Goal: Find contact information: Find contact information

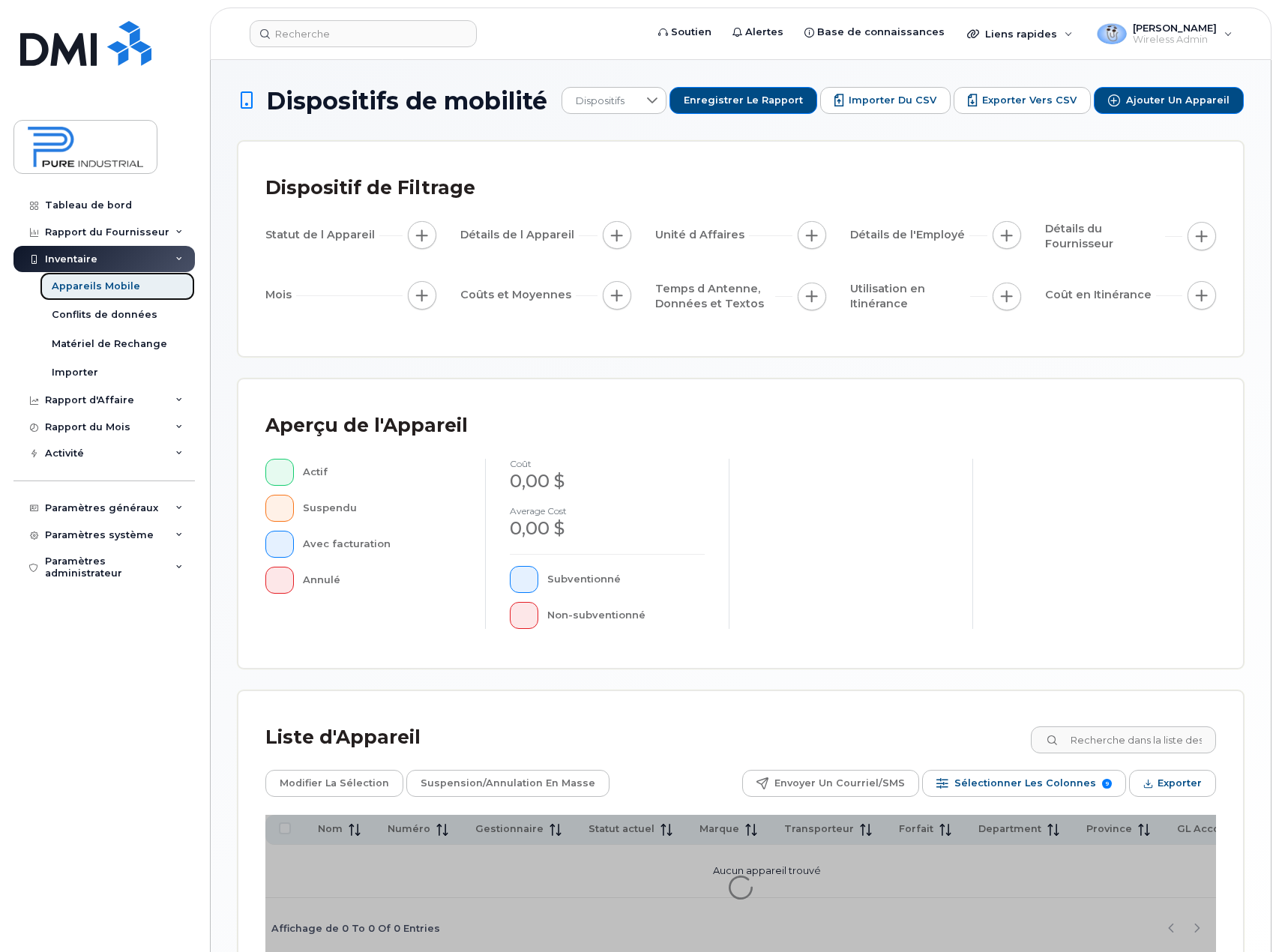
click at [90, 281] on div "Appareils Mobile" at bounding box center [96, 286] width 89 height 13
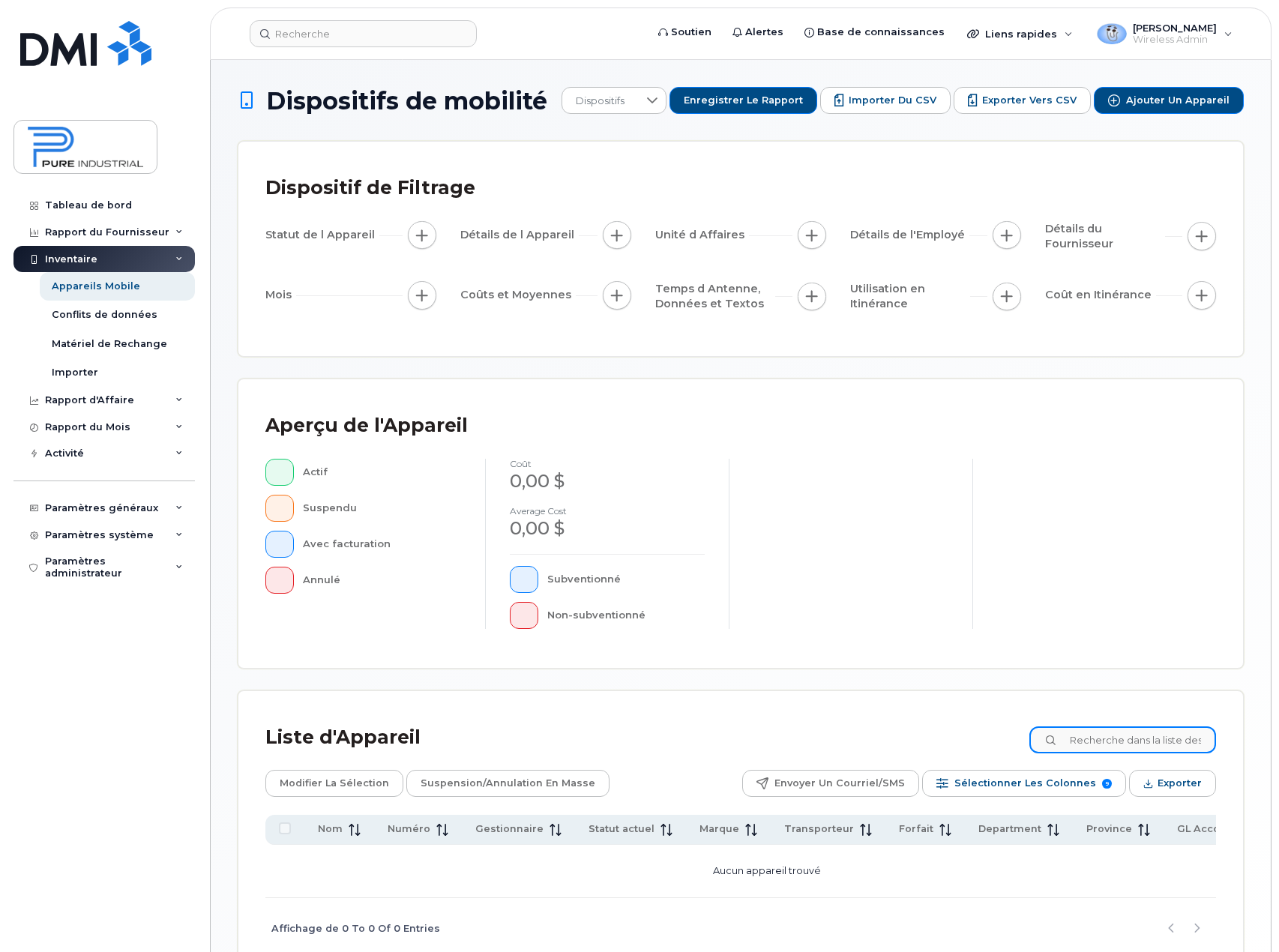
click at [1091, 741] on input at bounding box center [1123, 740] width 187 height 27
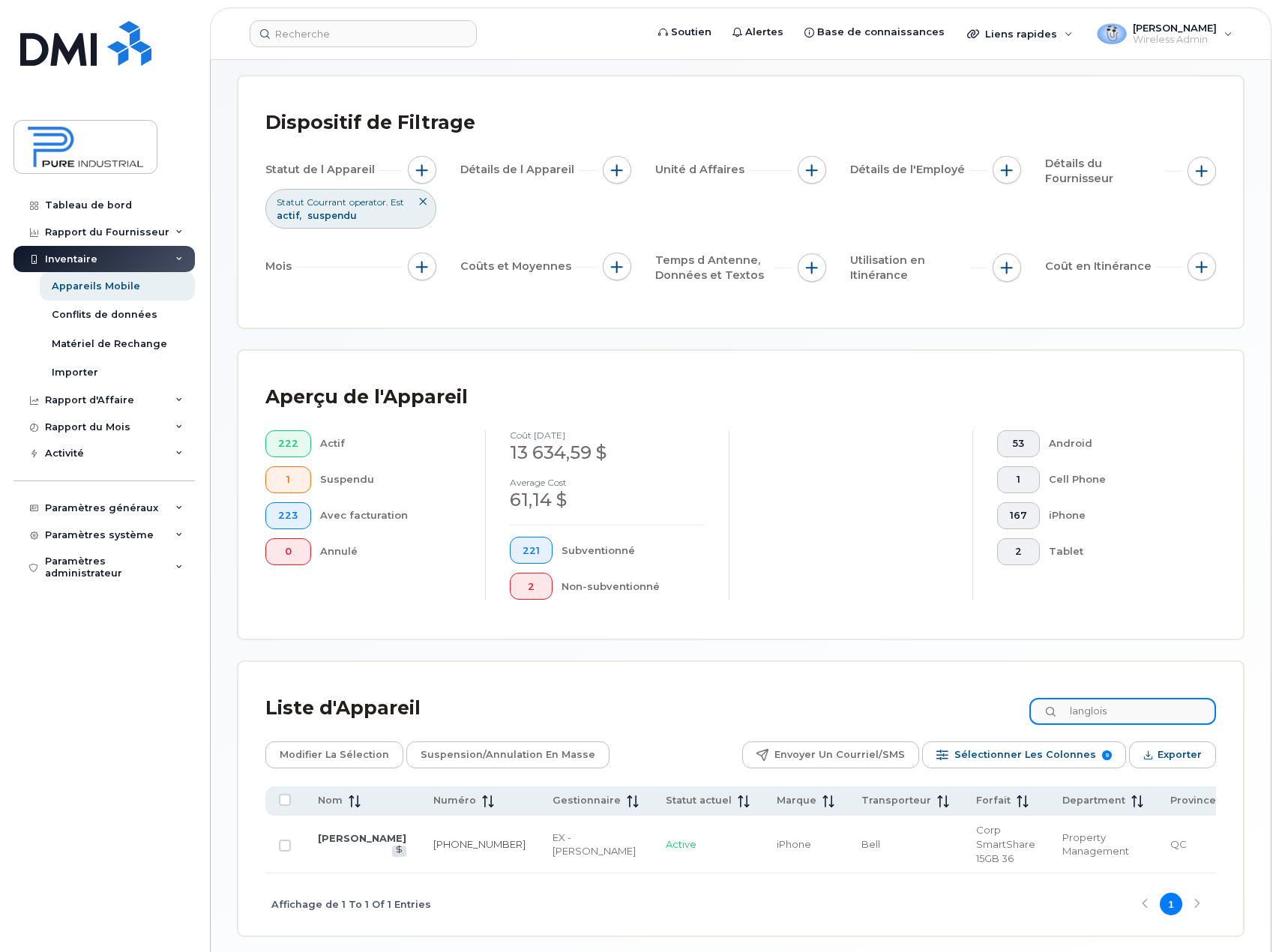
scroll to position [129, 0]
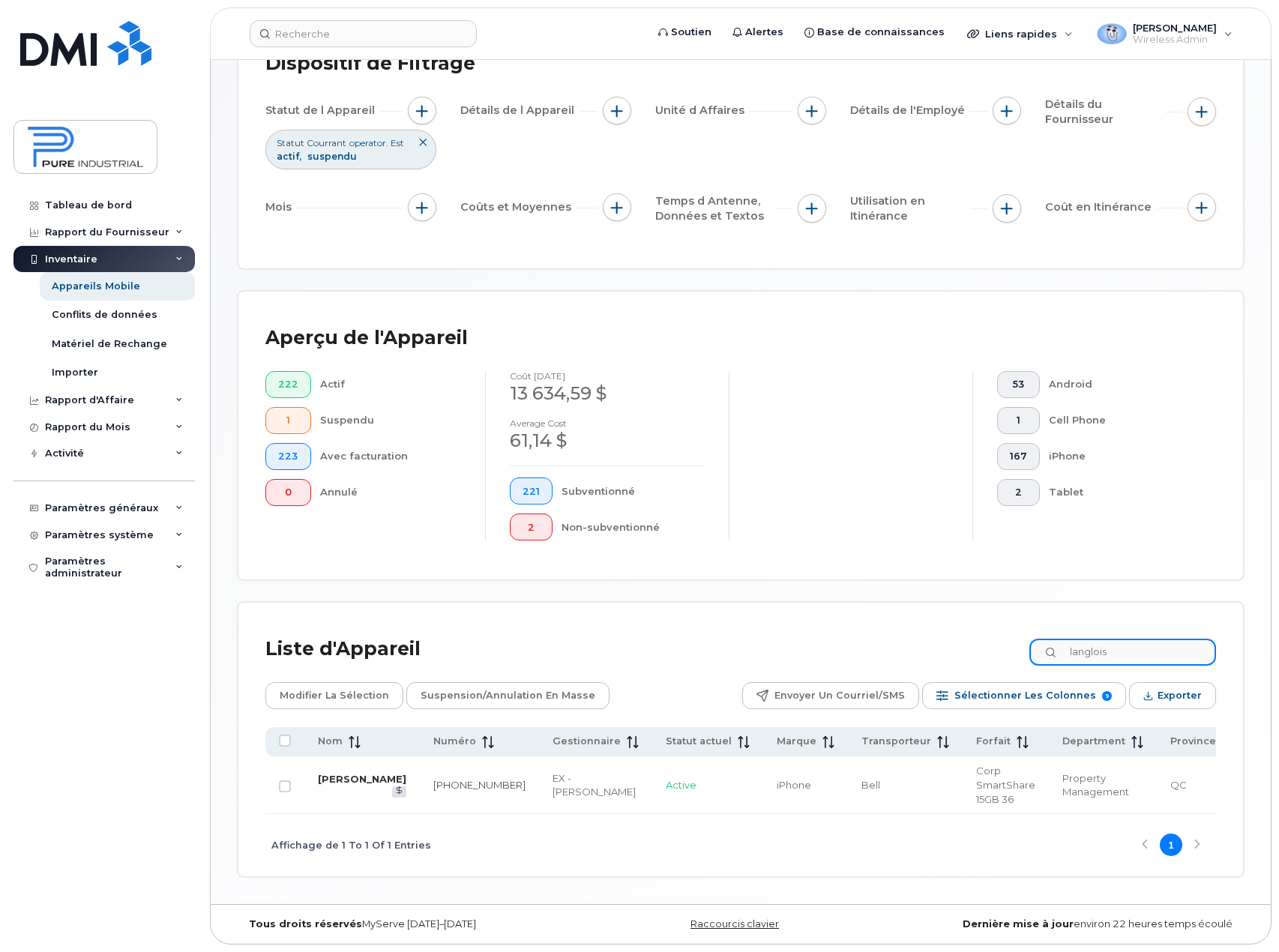
type input "langlois"
click at [334, 780] on link "[PERSON_NAME]" at bounding box center [362, 779] width 89 height 12
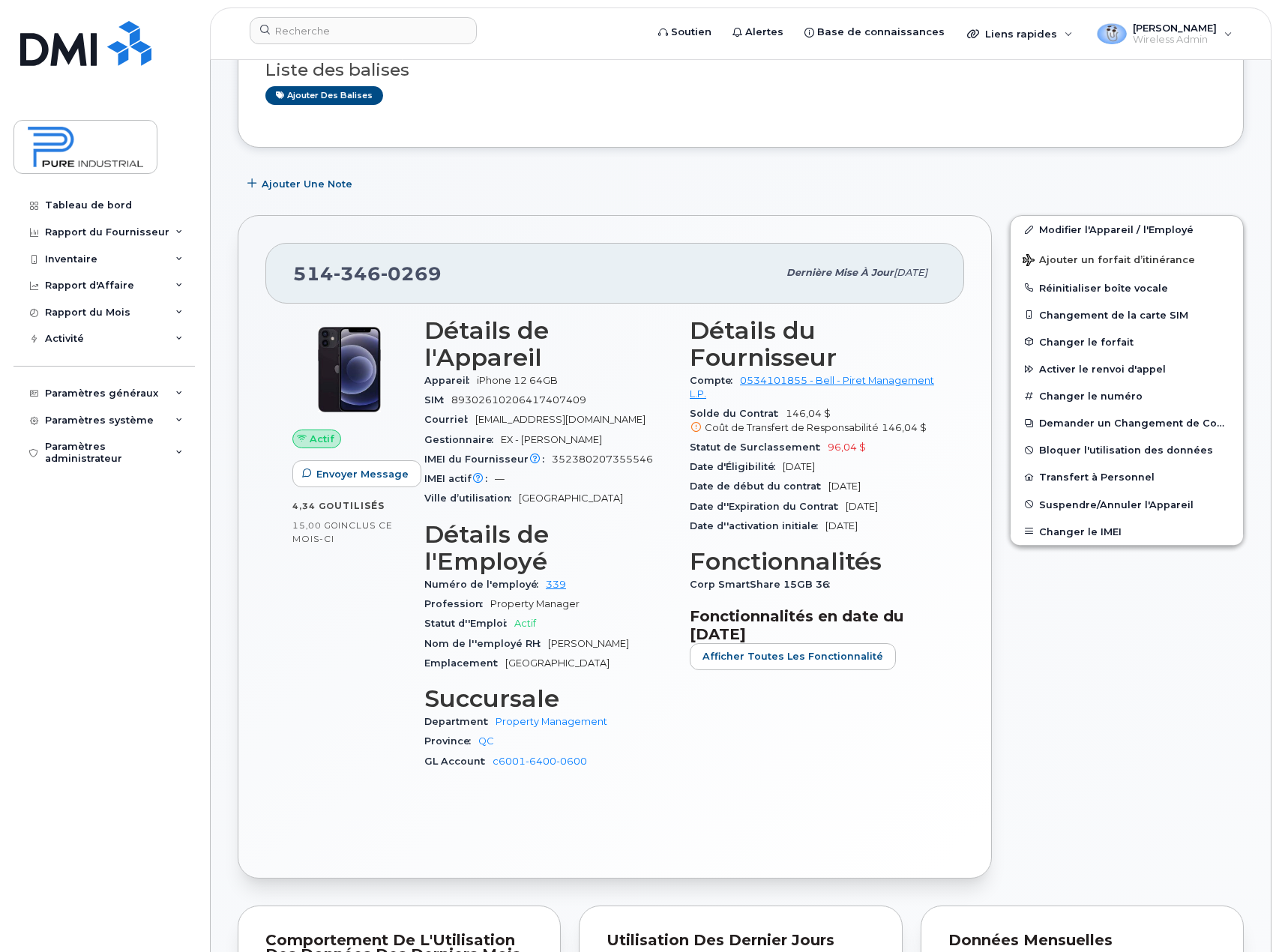
scroll to position [225, 0]
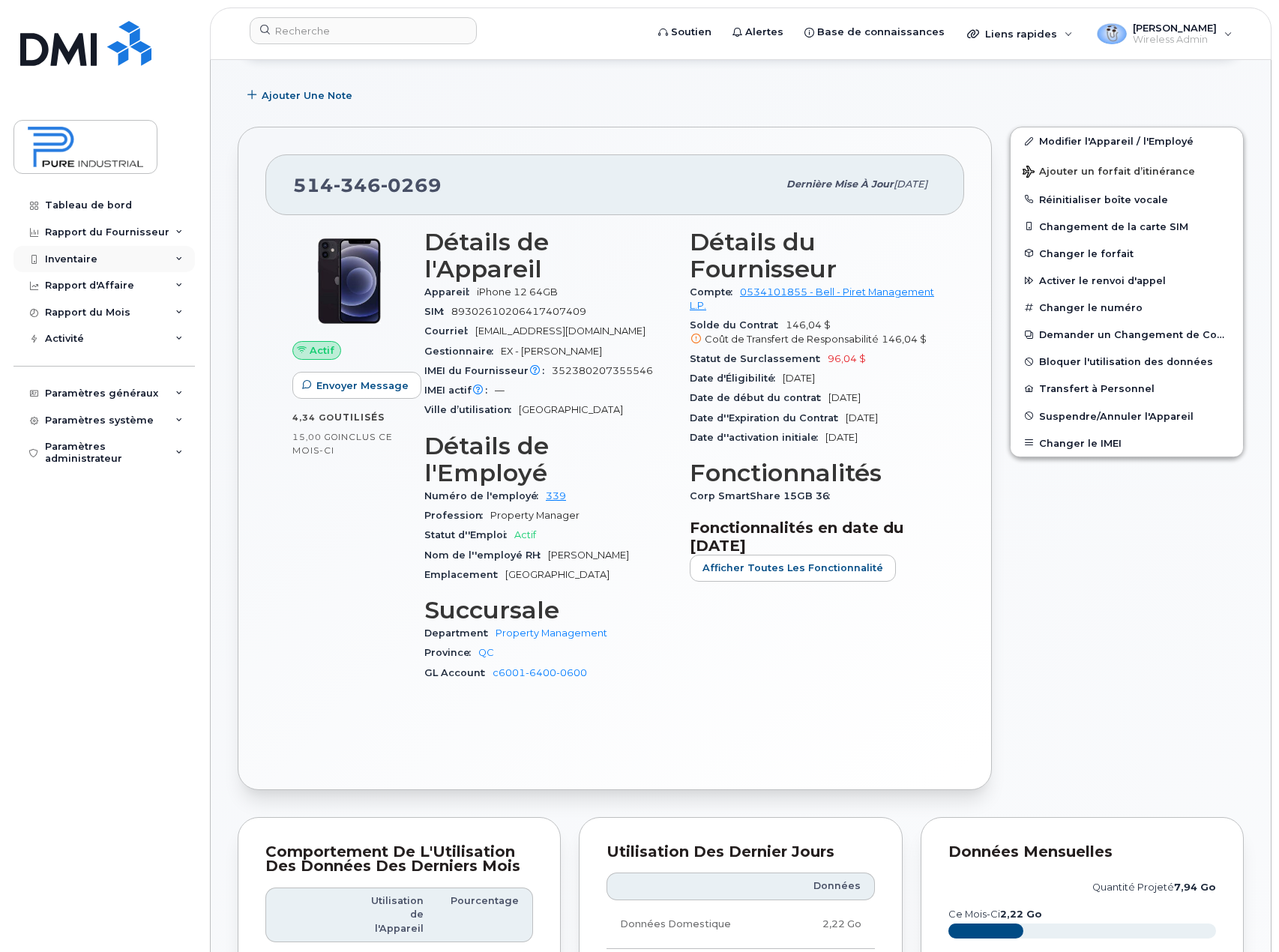
click at [93, 257] on div "Inventaire" at bounding box center [71, 259] width 52 height 12
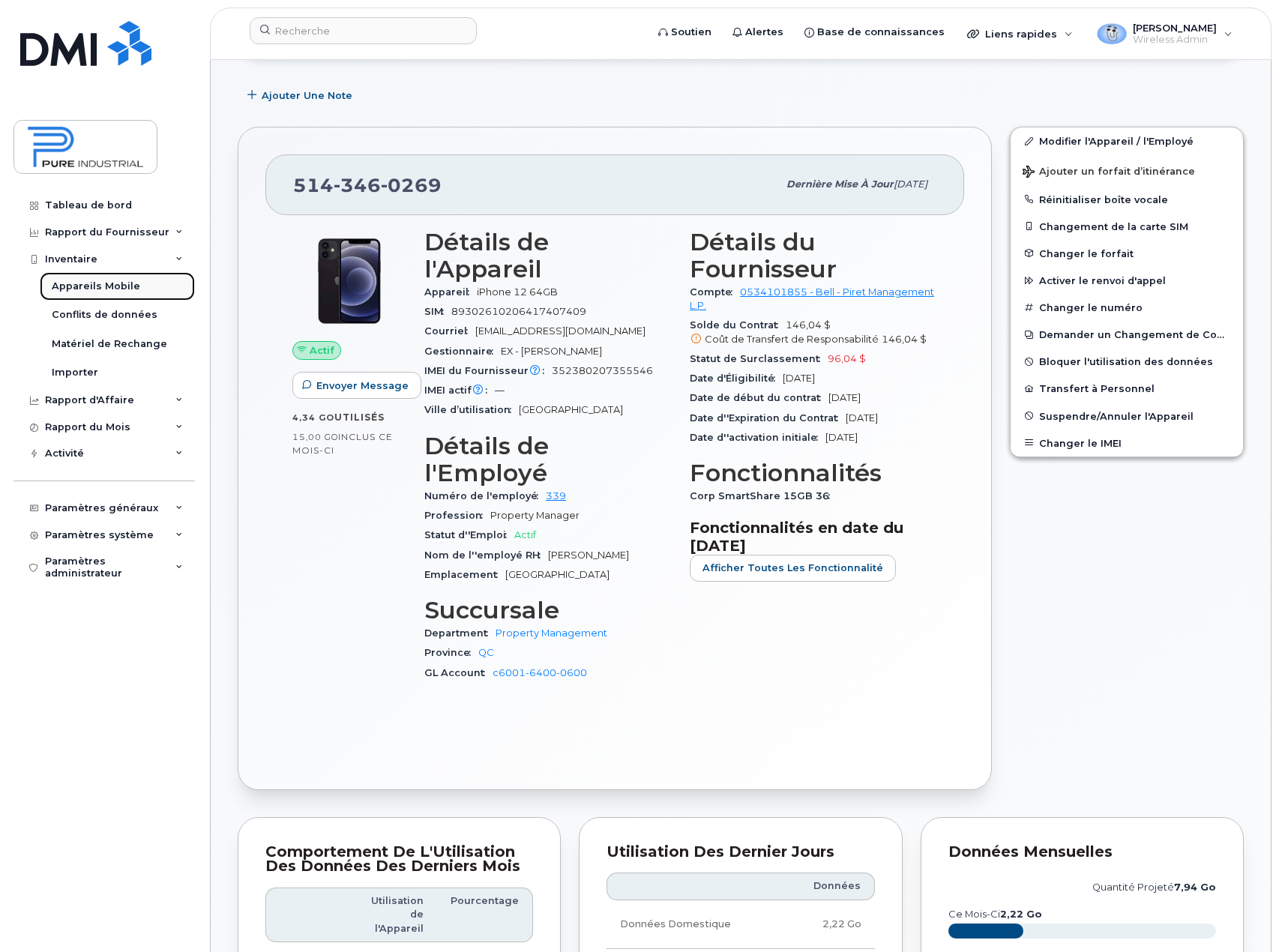
click at [87, 285] on div "Appareils Mobile" at bounding box center [96, 286] width 89 height 13
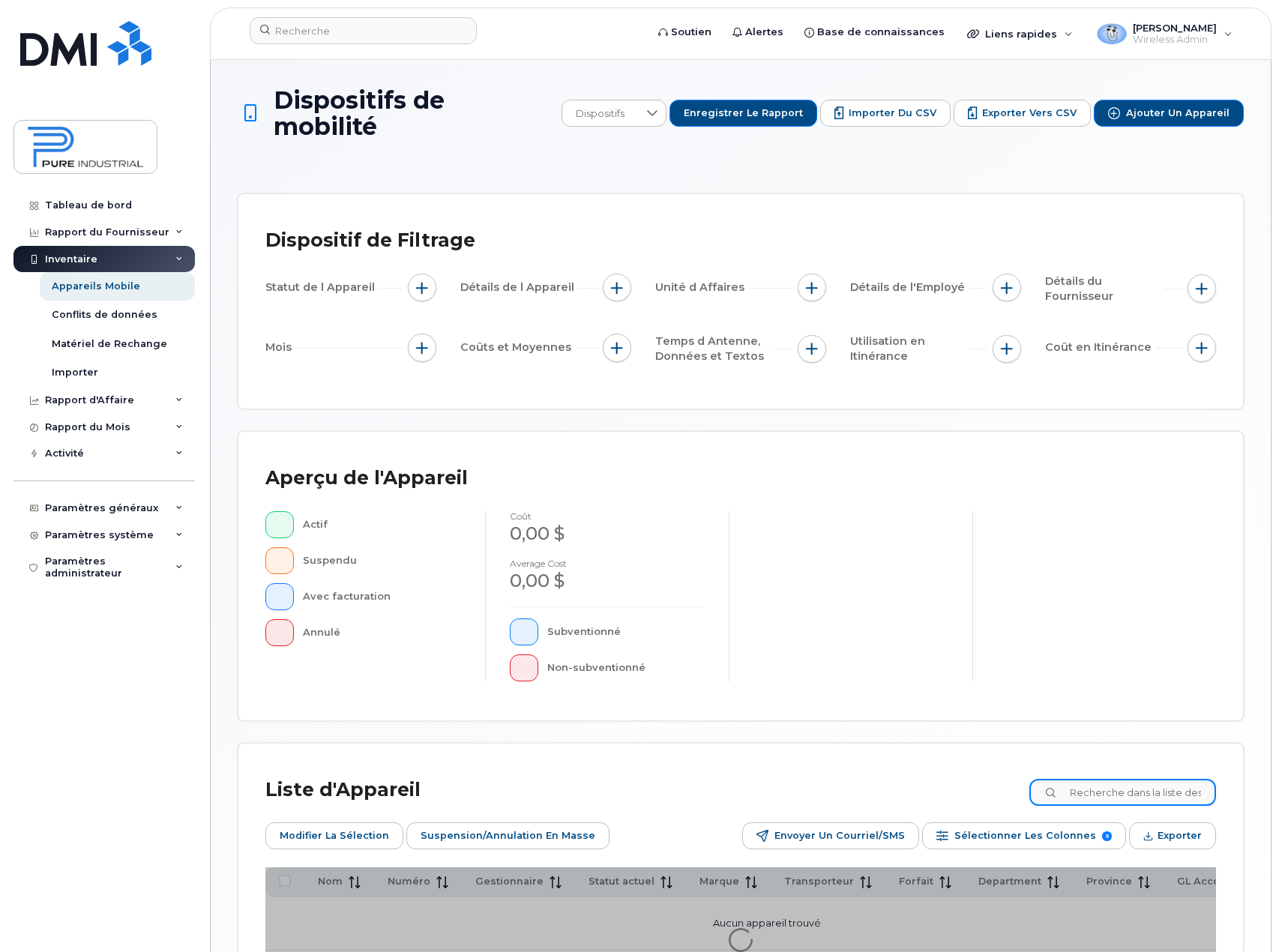
click at [1141, 779] on input at bounding box center [1123, 792] width 187 height 27
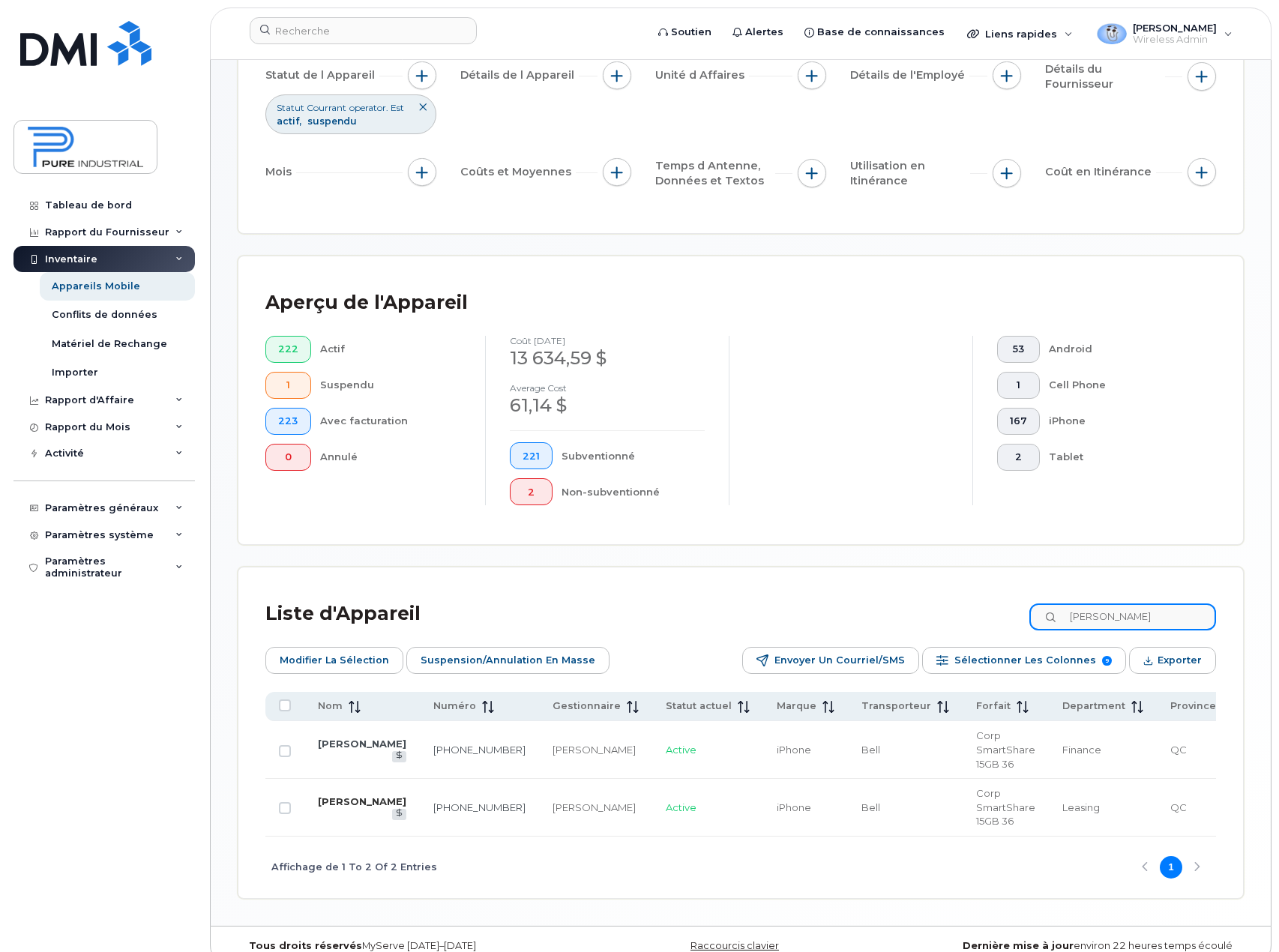
scroll to position [225, 0]
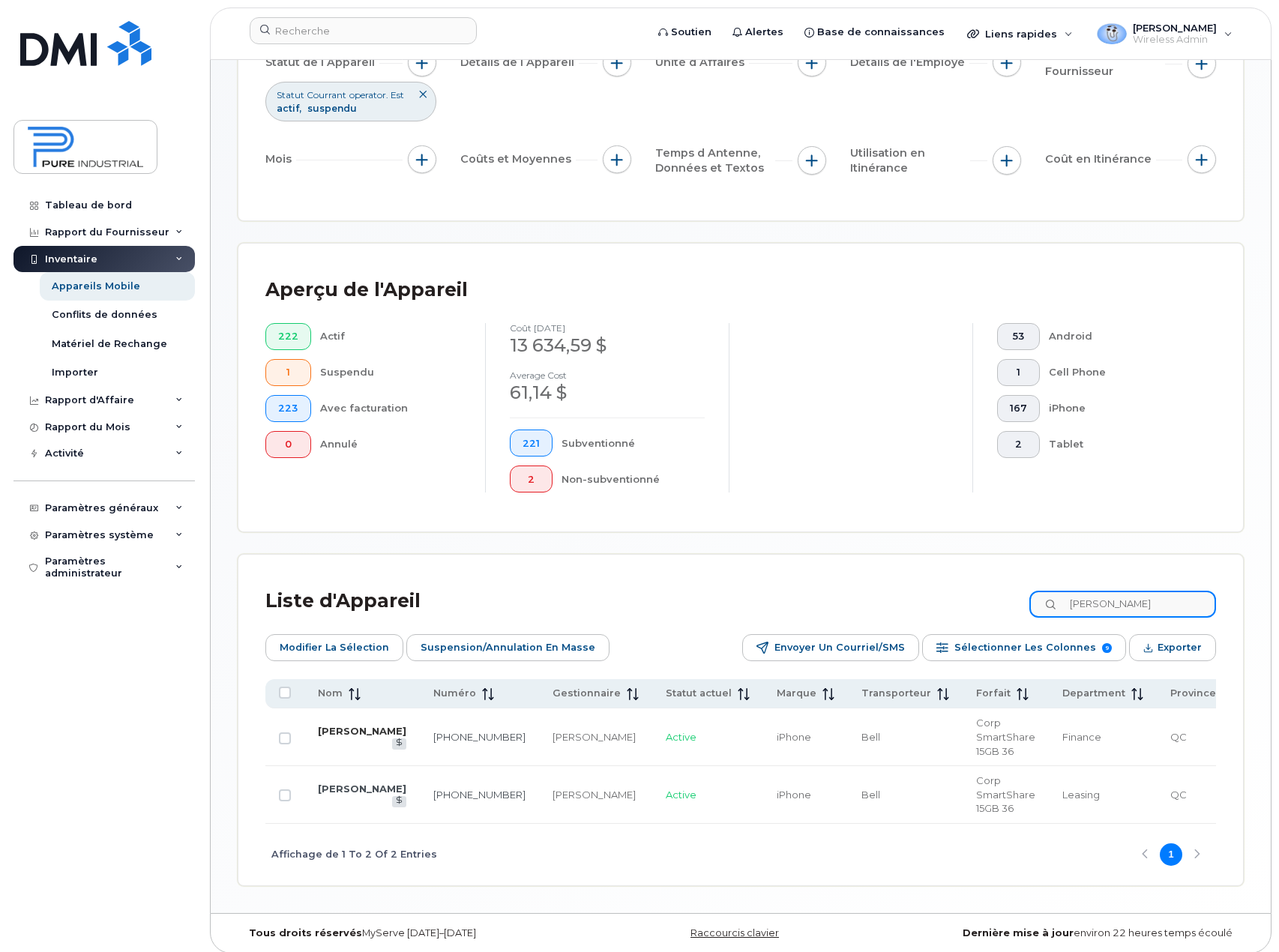
type input "simard"
click at [336, 725] on link "Chloë Simard" at bounding box center [362, 730] width 89 height 12
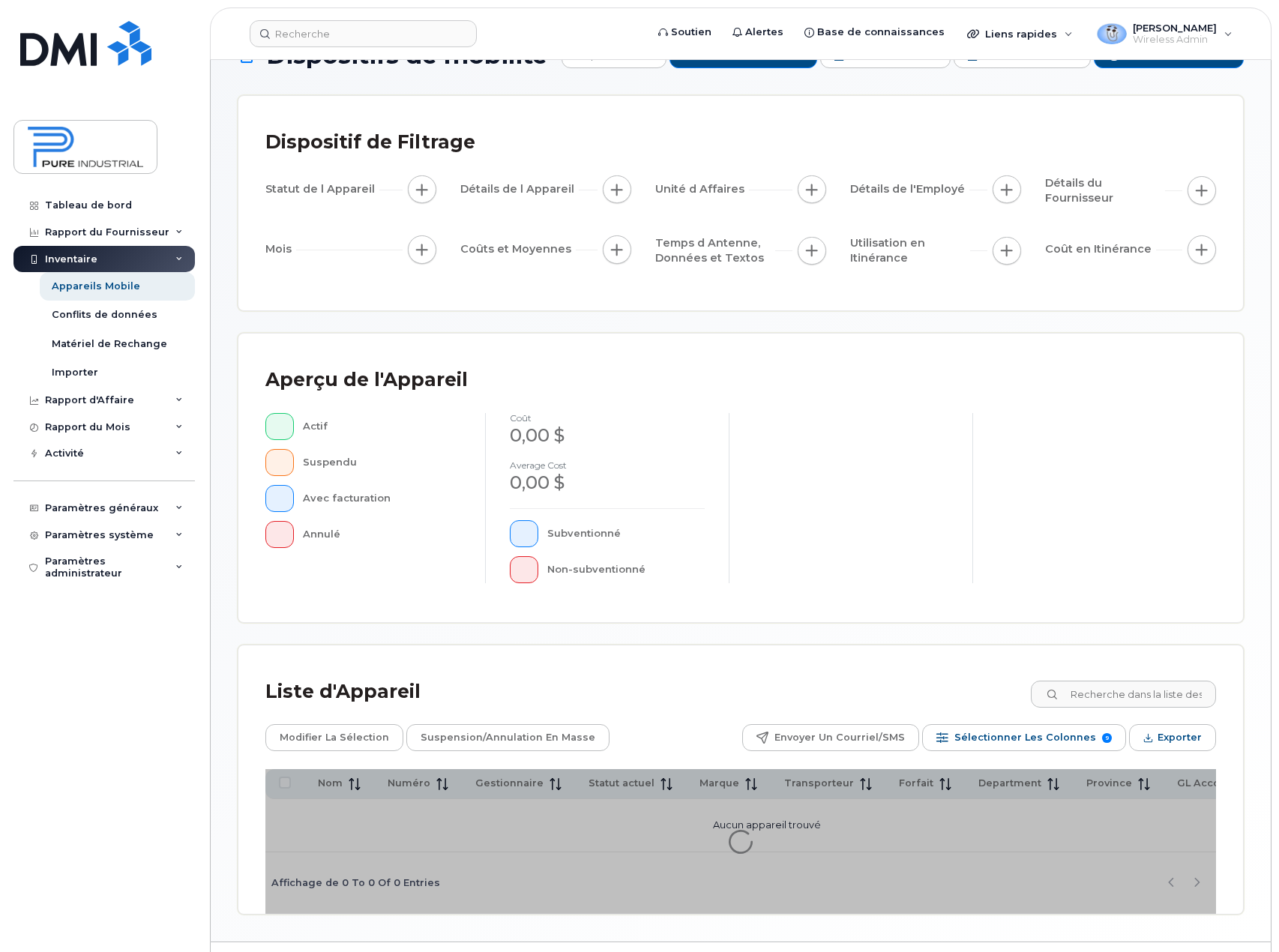
scroll to position [88, 0]
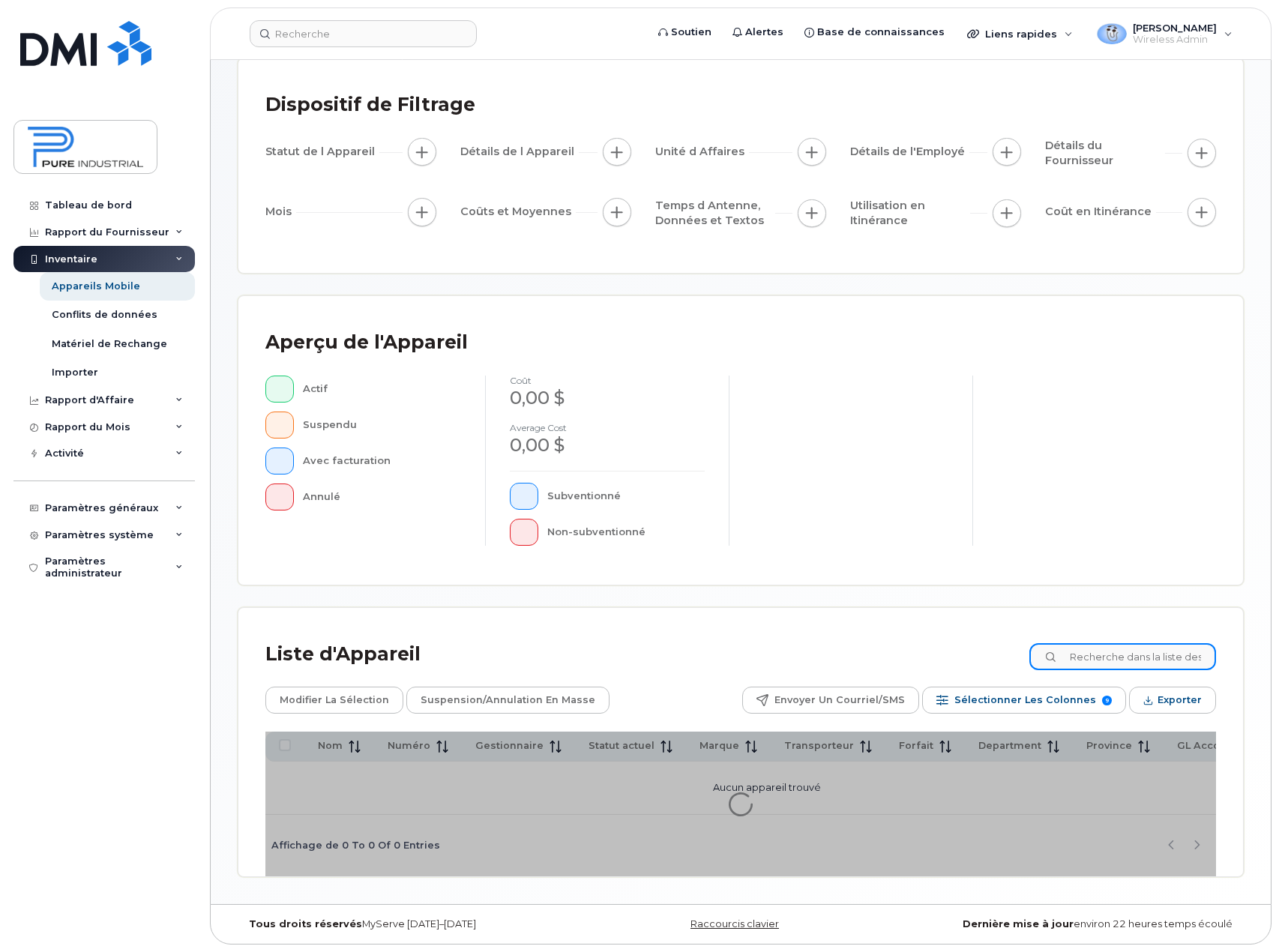
click at [1147, 651] on input at bounding box center [1123, 656] width 187 height 27
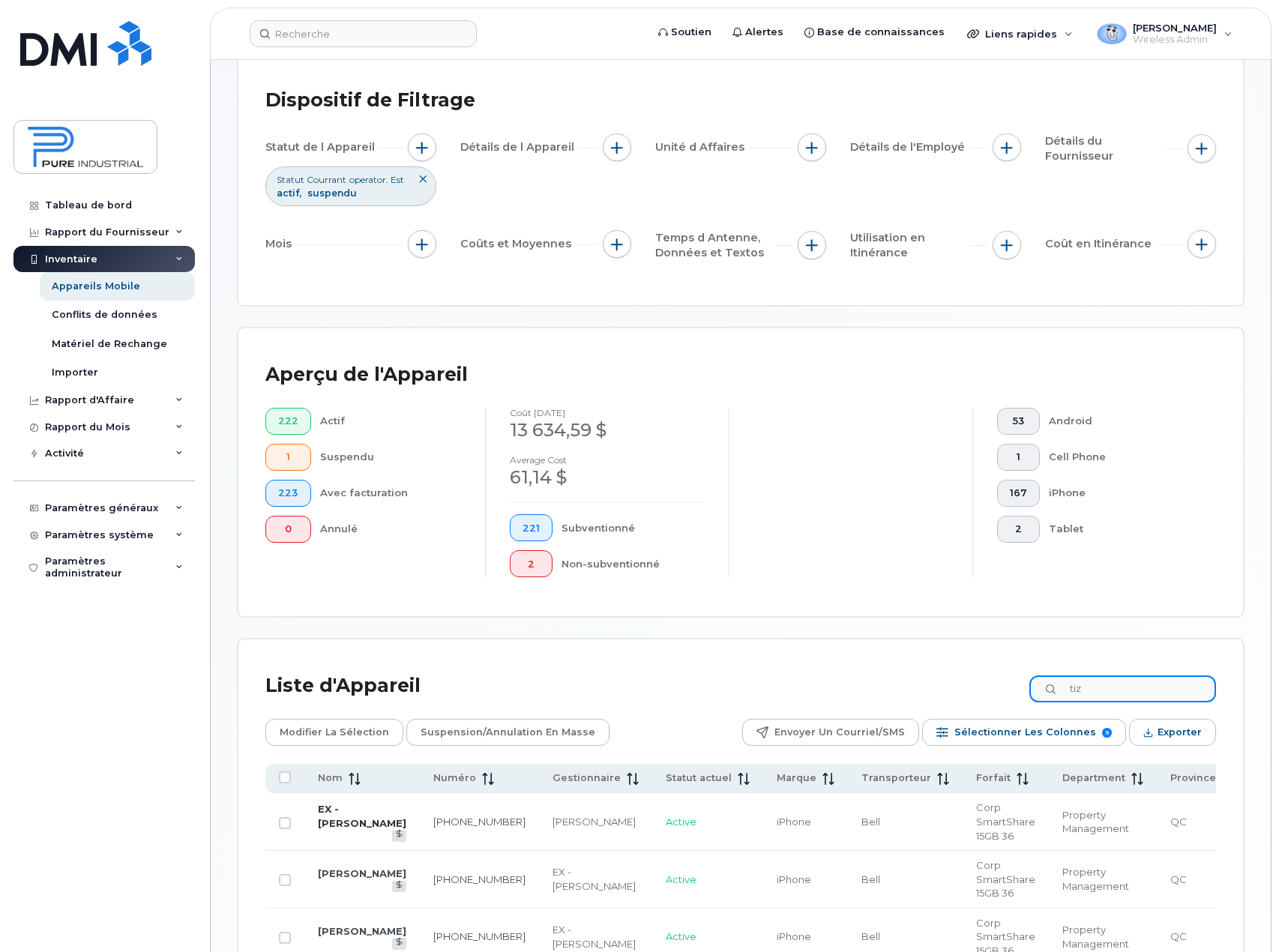
type input "tiz"
click at [339, 829] on link "EX - [PERSON_NAME]" at bounding box center [362, 815] width 89 height 26
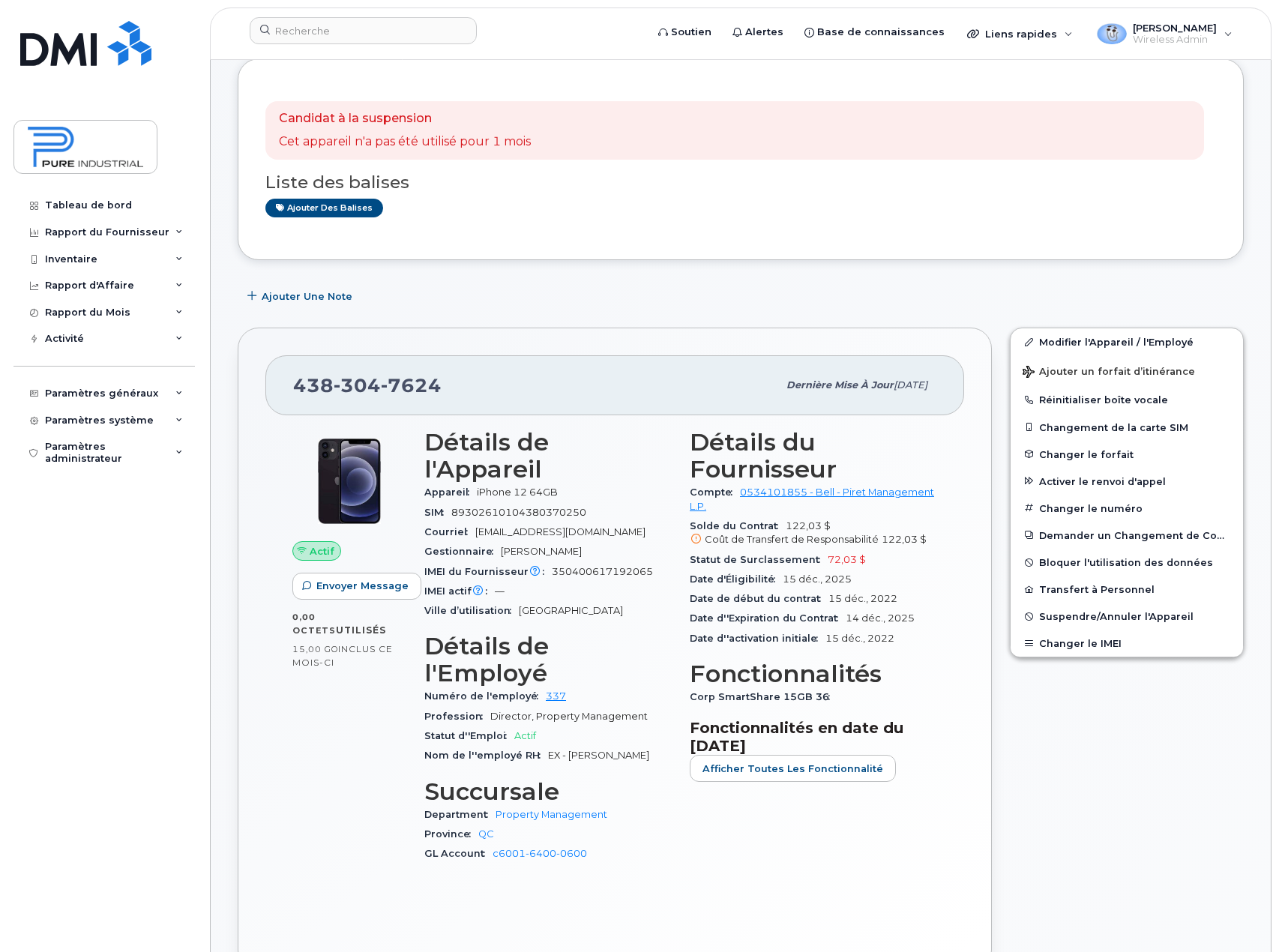
scroll to position [225, 0]
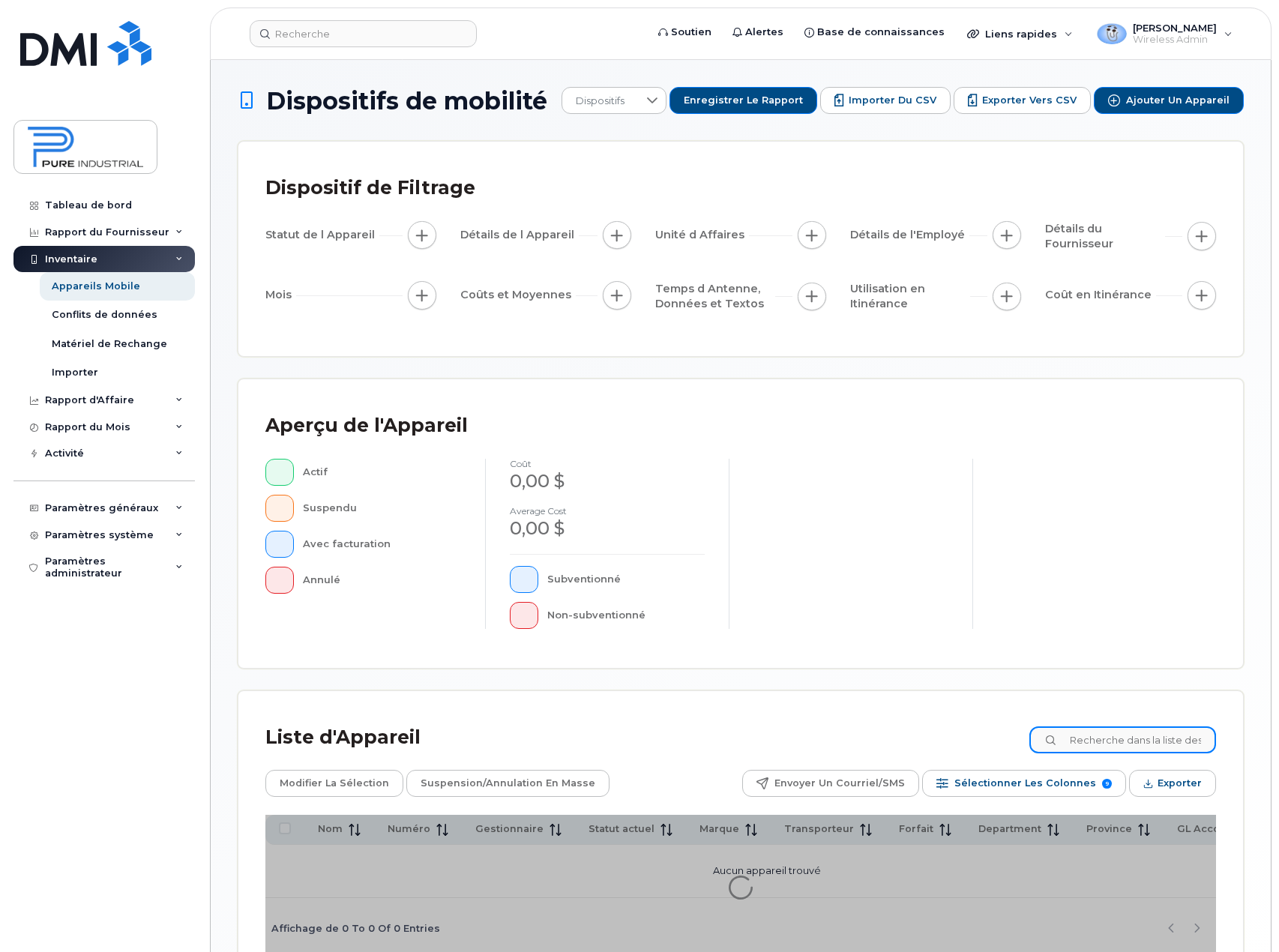
click at [1117, 741] on input at bounding box center [1123, 740] width 187 height 27
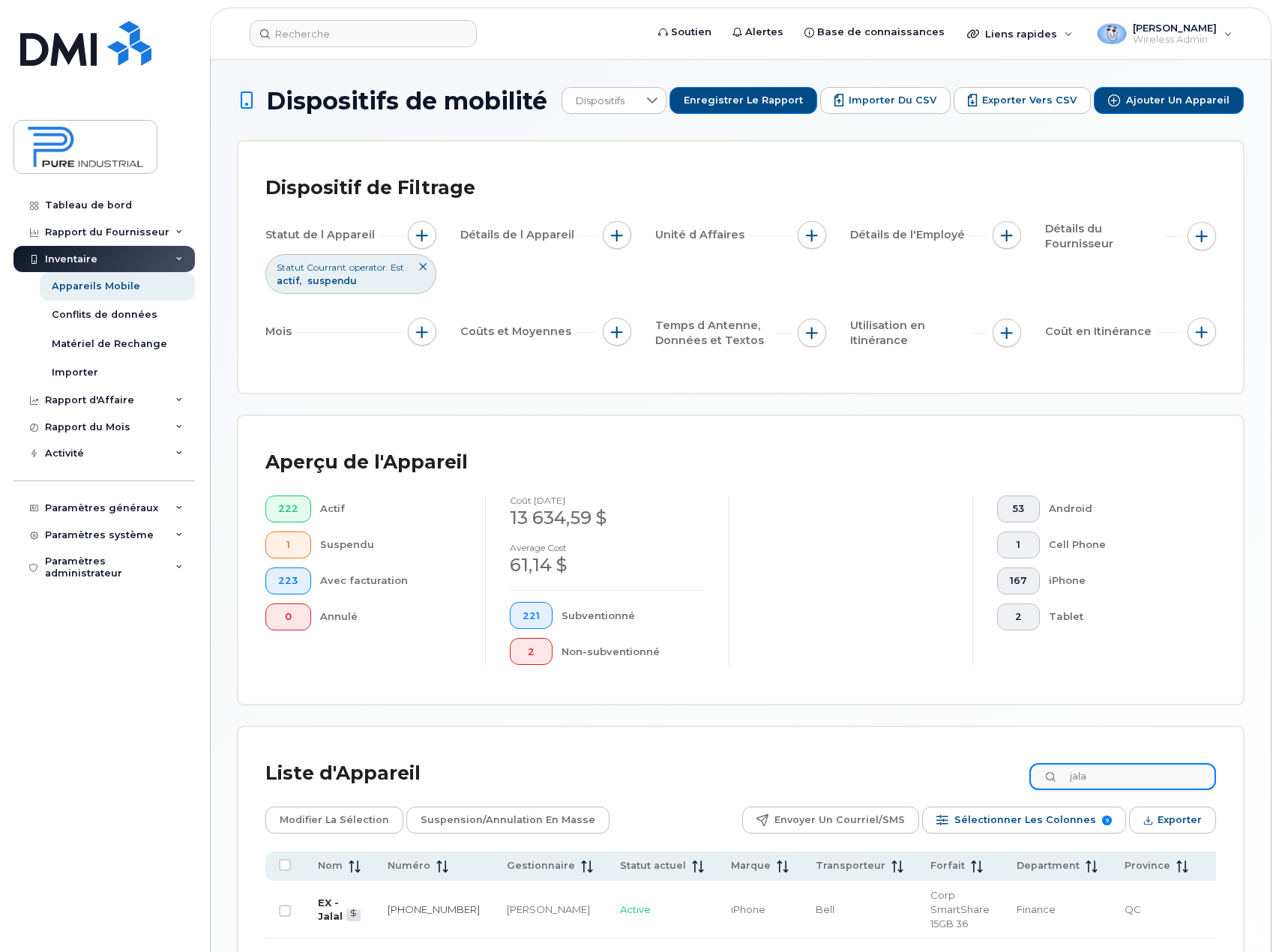
type input "jala"
click at [324, 902] on link "EX - Jalal" at bounding box center [331, 909] width 25 height 26
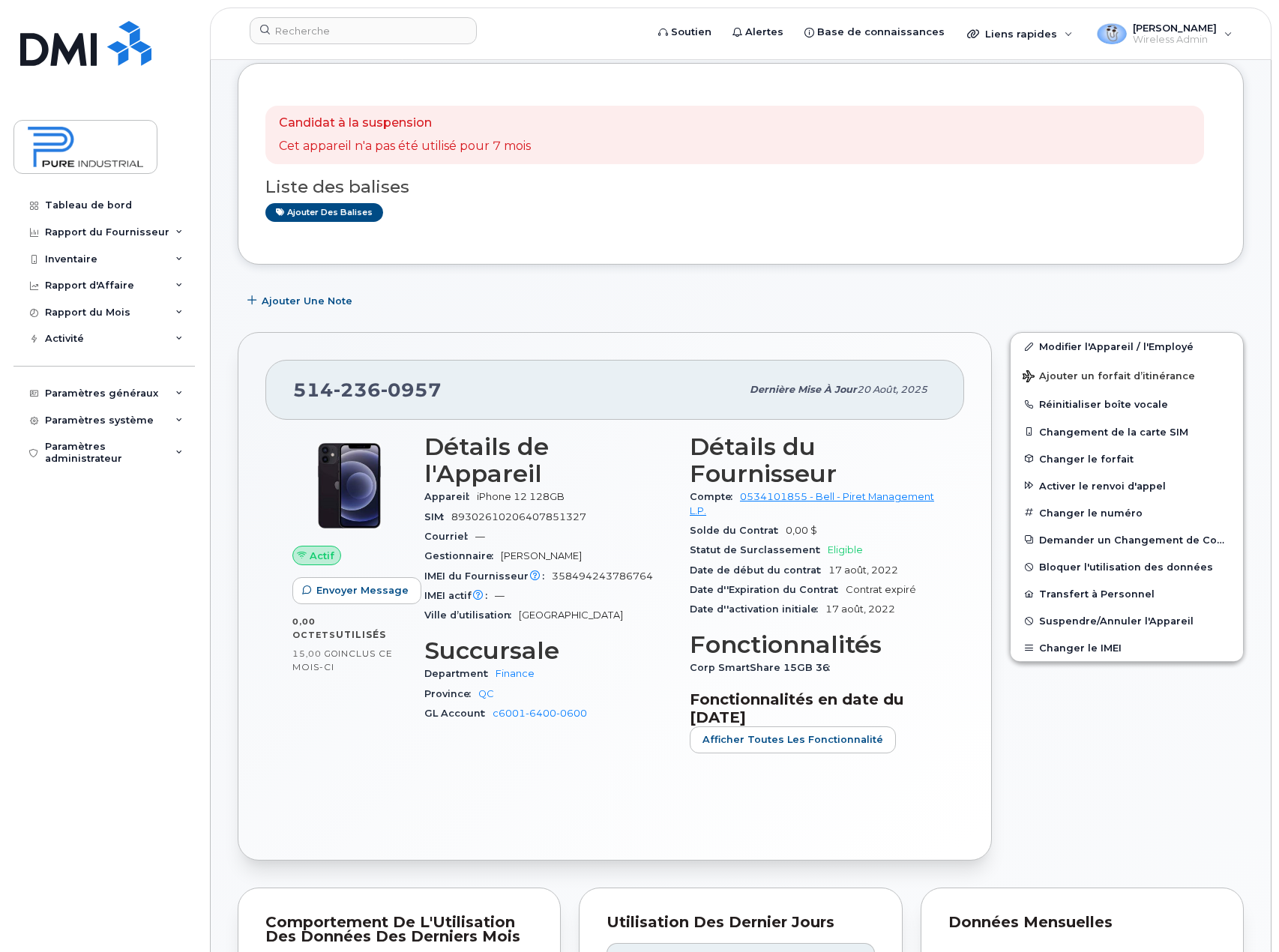
scroll to position [150, 0]
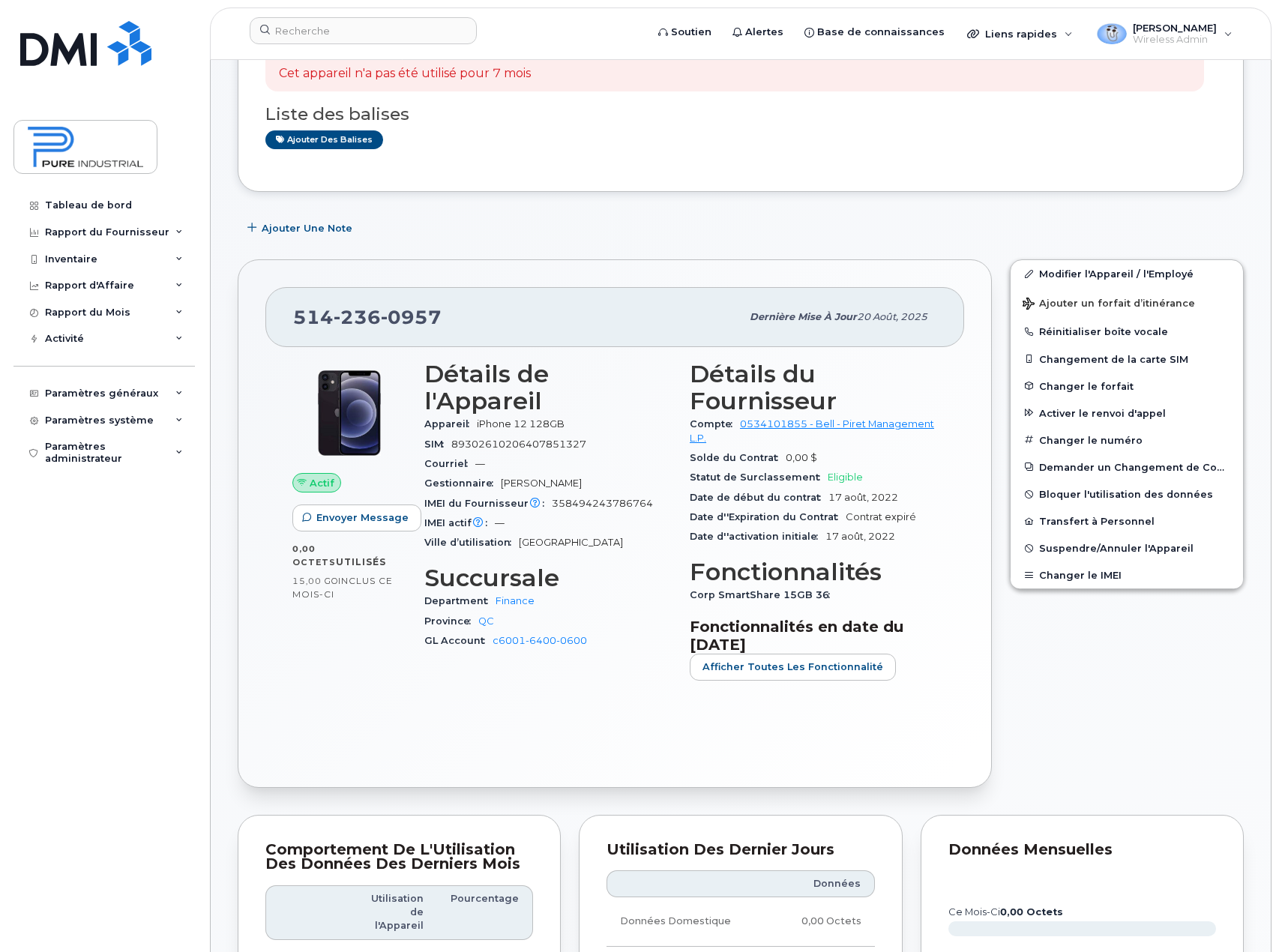
drag, startPoint x: 83, startPoint y: 785, endPoint x: 72, endPoint y: 784, distance: 11.0
click at [83, 784] on div "Tableau de bord Rapport du Fournisseur Facturation mensuelle Quotidiennes des D…" at bounding box center [106, 560] width 185 height 737
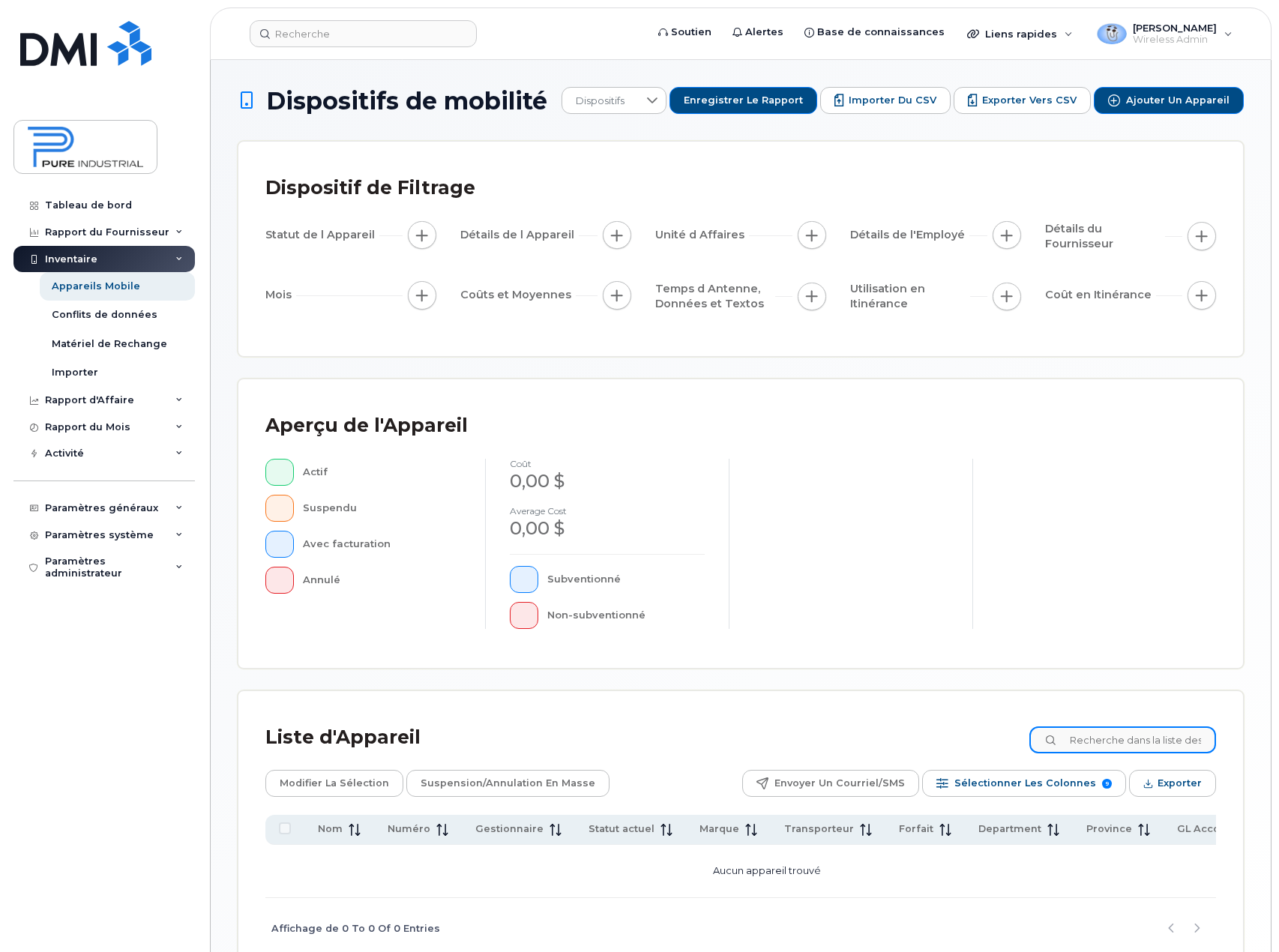
click at [1087, 741] on input at bounding box center [1123, 740] width 187 height 27
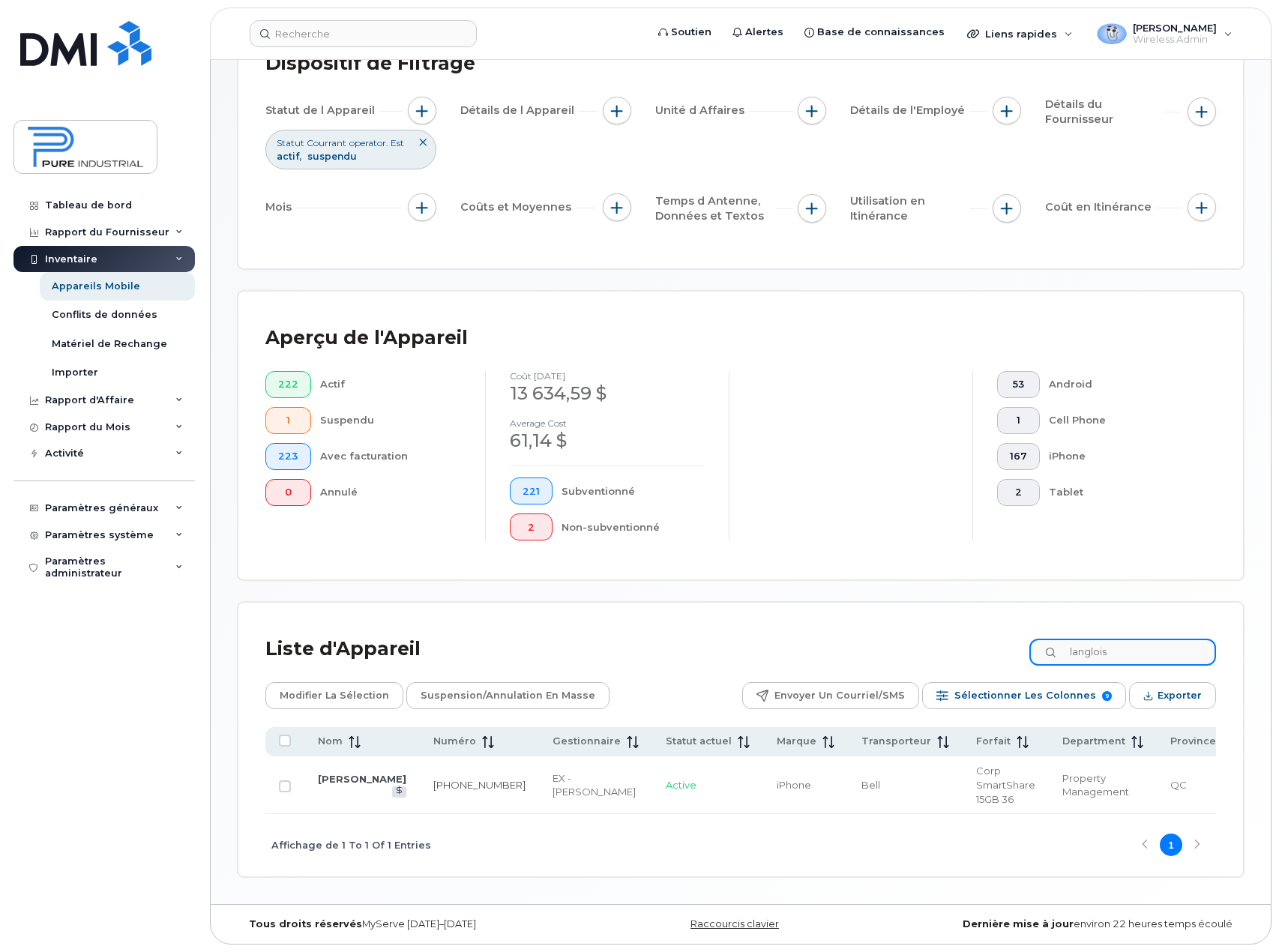
scroll to position [129, 0]
type input "langlois"
click at [333, 782] on link "[PERSON_NAME]" at bounding box center [362, 779] width 89 height 12
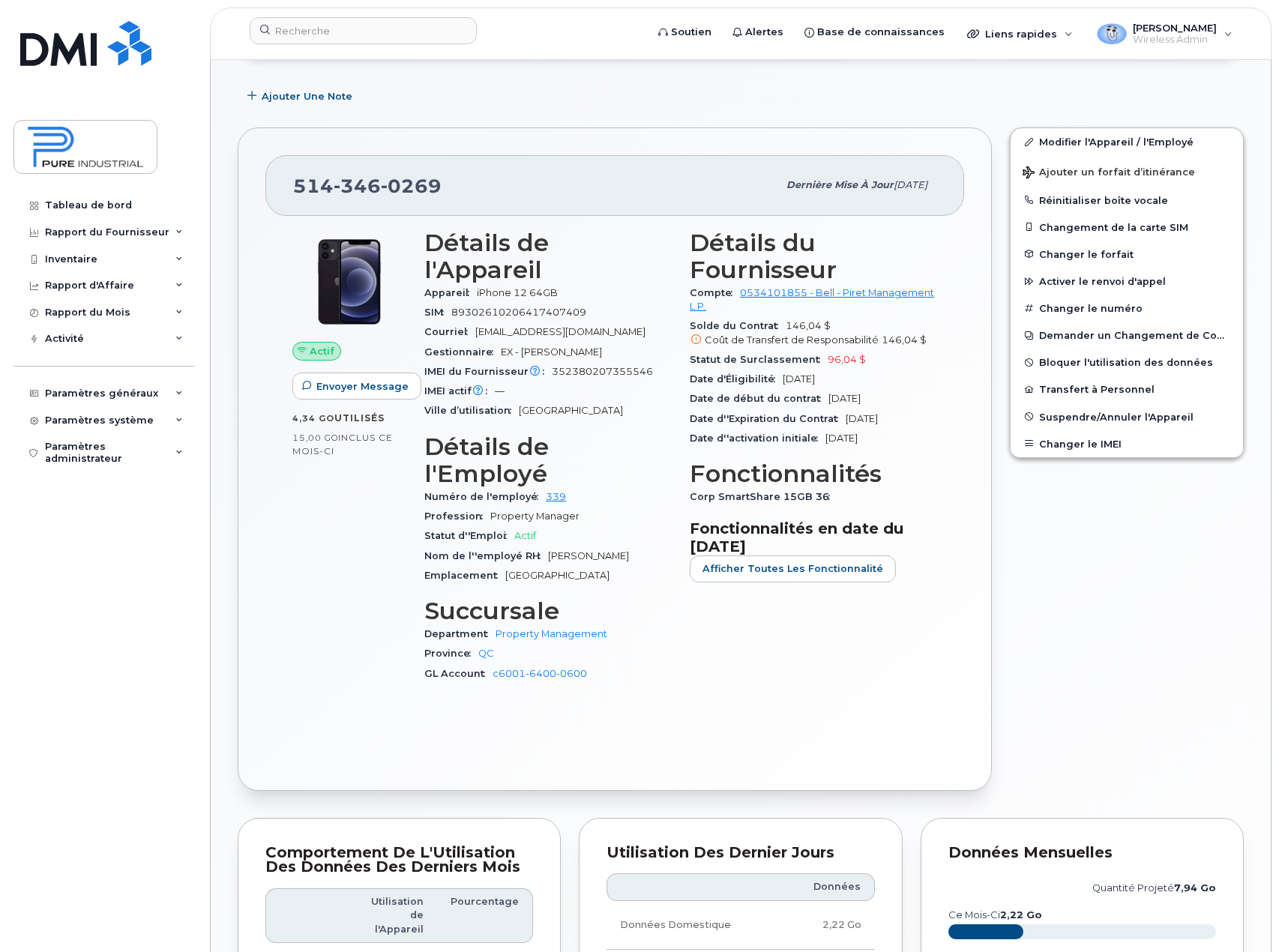
scroll to position [225, 0]
drag, startPoint x: 450, startPoint y: 180, endPoint x: 279, endPoint y: 188, distance: 171.2
click at [279, 188] on div "[PHONE_NUMBER] Dernière mise à jour [DATE]" at bounding box center [614, 184] width 699 height 60
copy span "[PHONE_NUMBER]"
